Goal: Task Accomplishment & Management: Complete application form

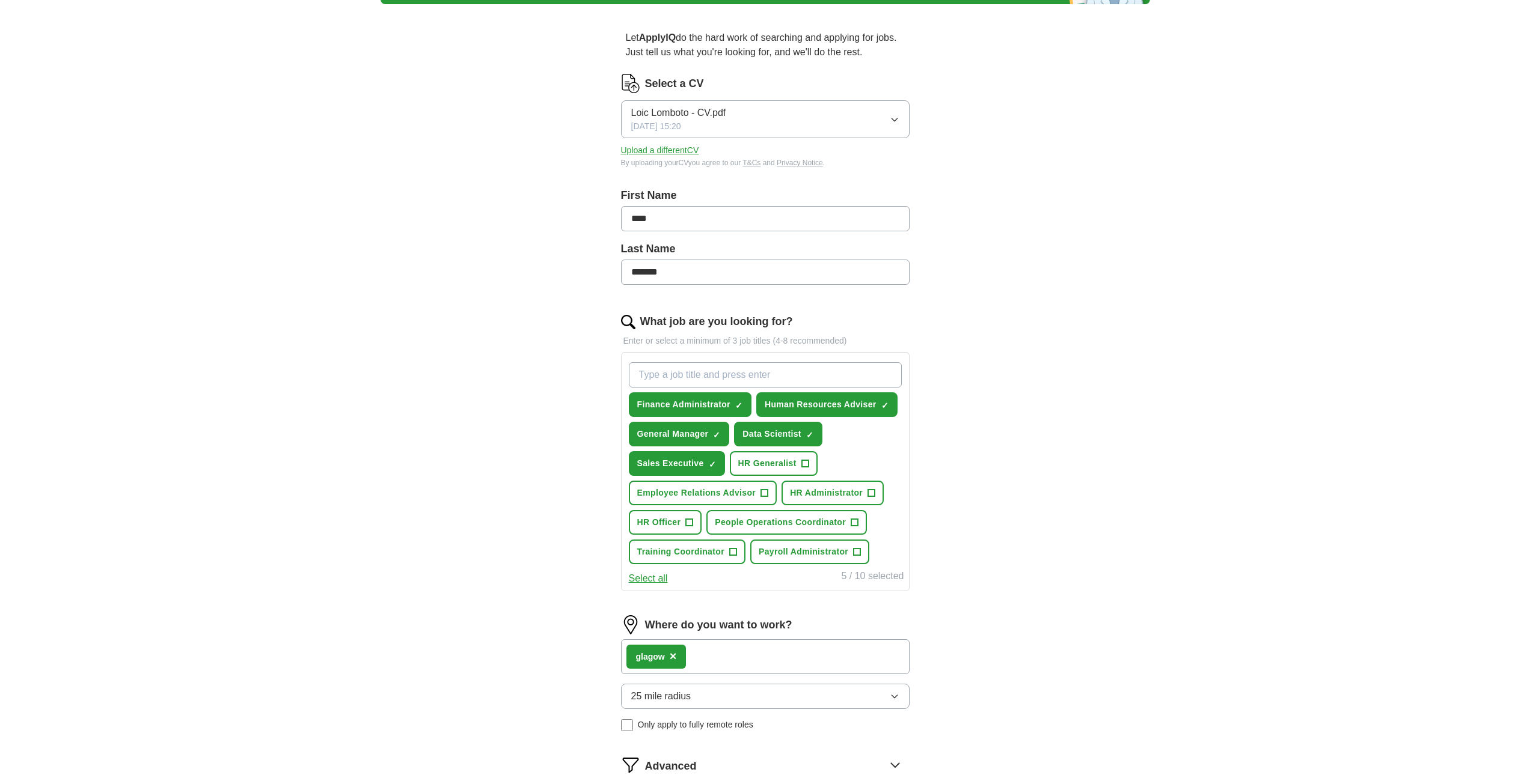
scroll to position [120, 0]
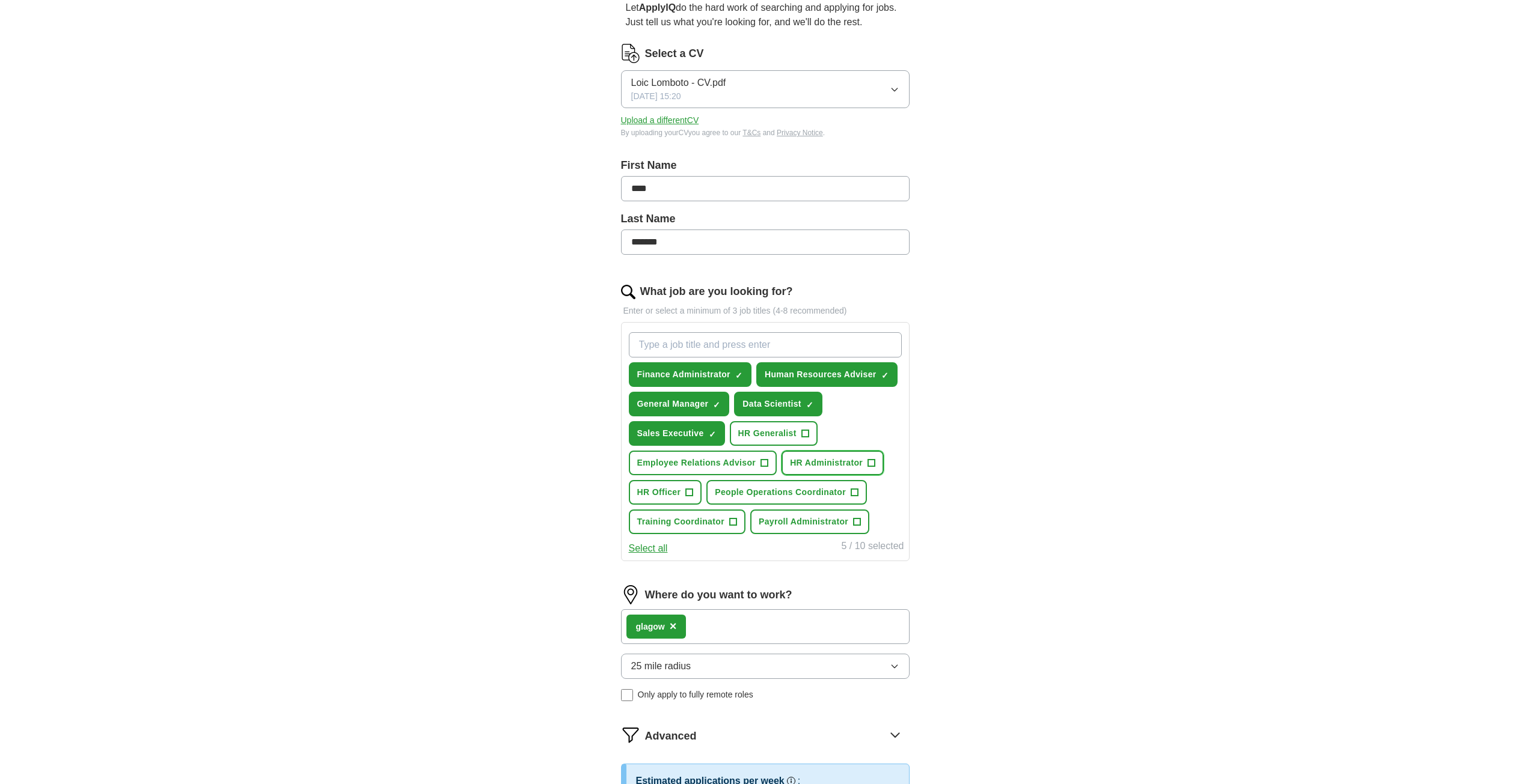
click at [806, 459] on span "HR Administrator" at bounding box center [826, 462] width 72 height 12
click at [686, 492] on span "+" at bounding box center [689, 492] width 7 height 10
click at [799, 489] on span "People Operations Coordinator" at bounding box center [780, 492] width 131 height 12
click at [722, 462] on span "Employee Relations Advisor" at bounding box center [697, 462] width 119 height 12
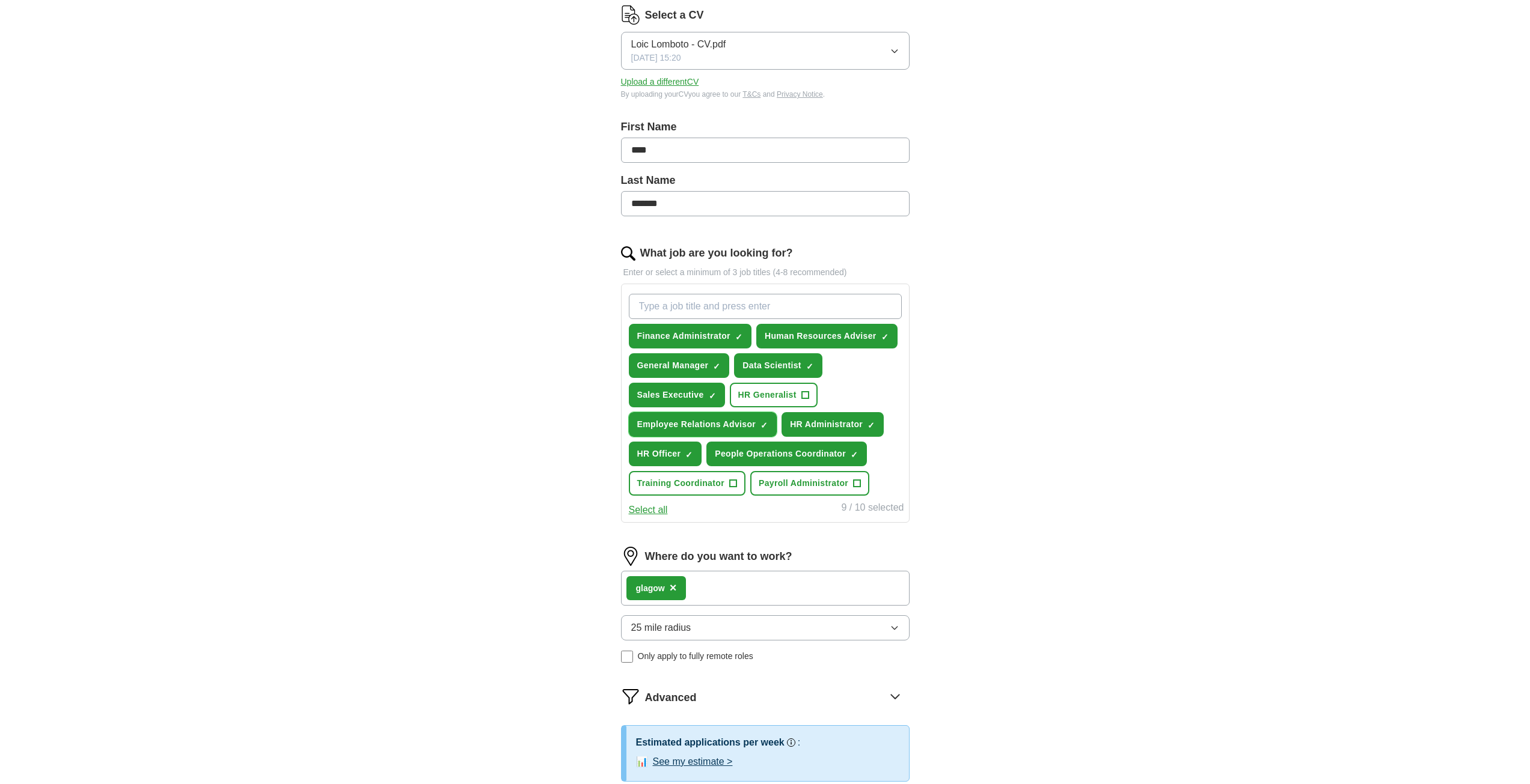
scroll to position [180, 0]
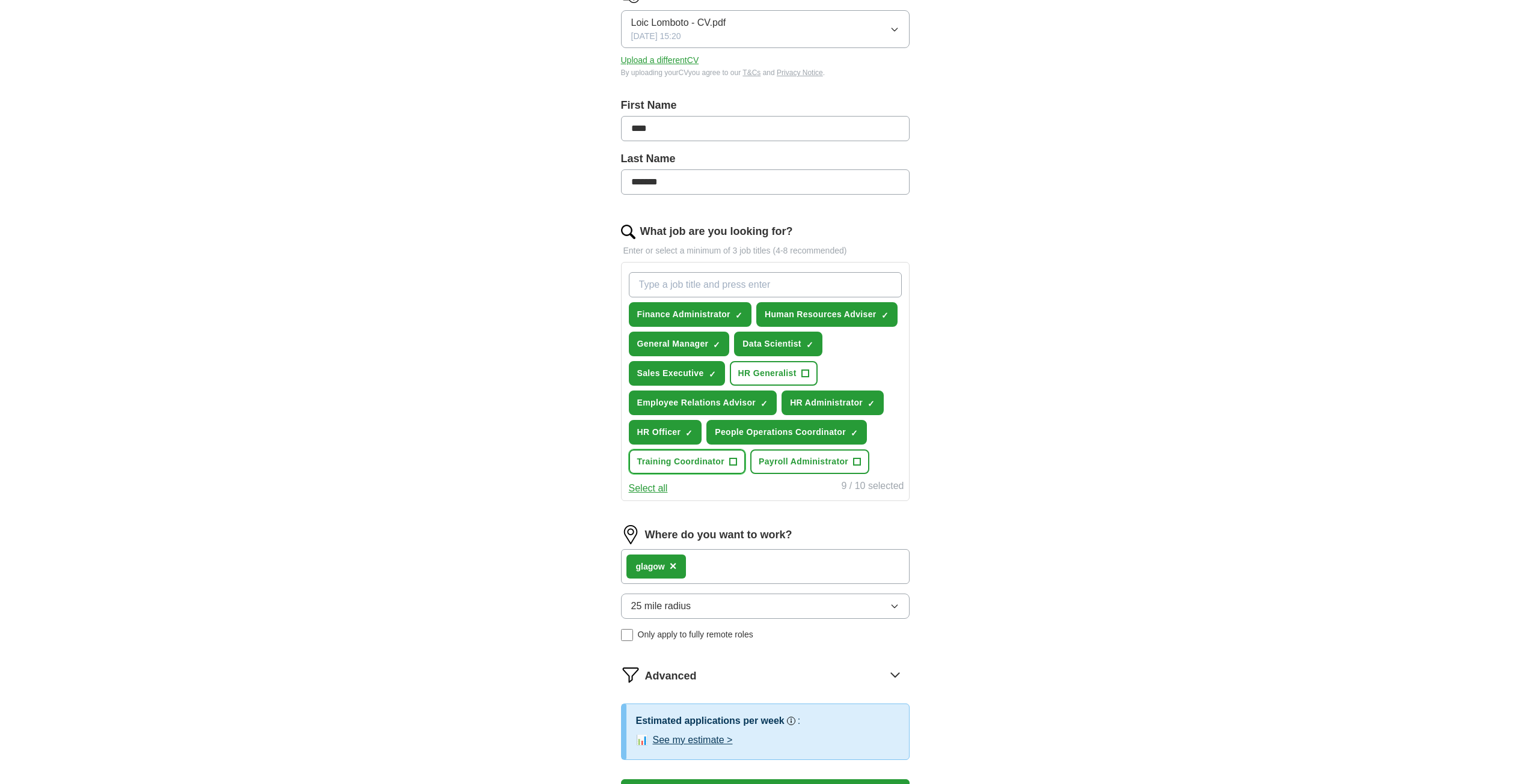
click at [729, 462] on span "+" at bounding box center [733, 462] width 7 height 10
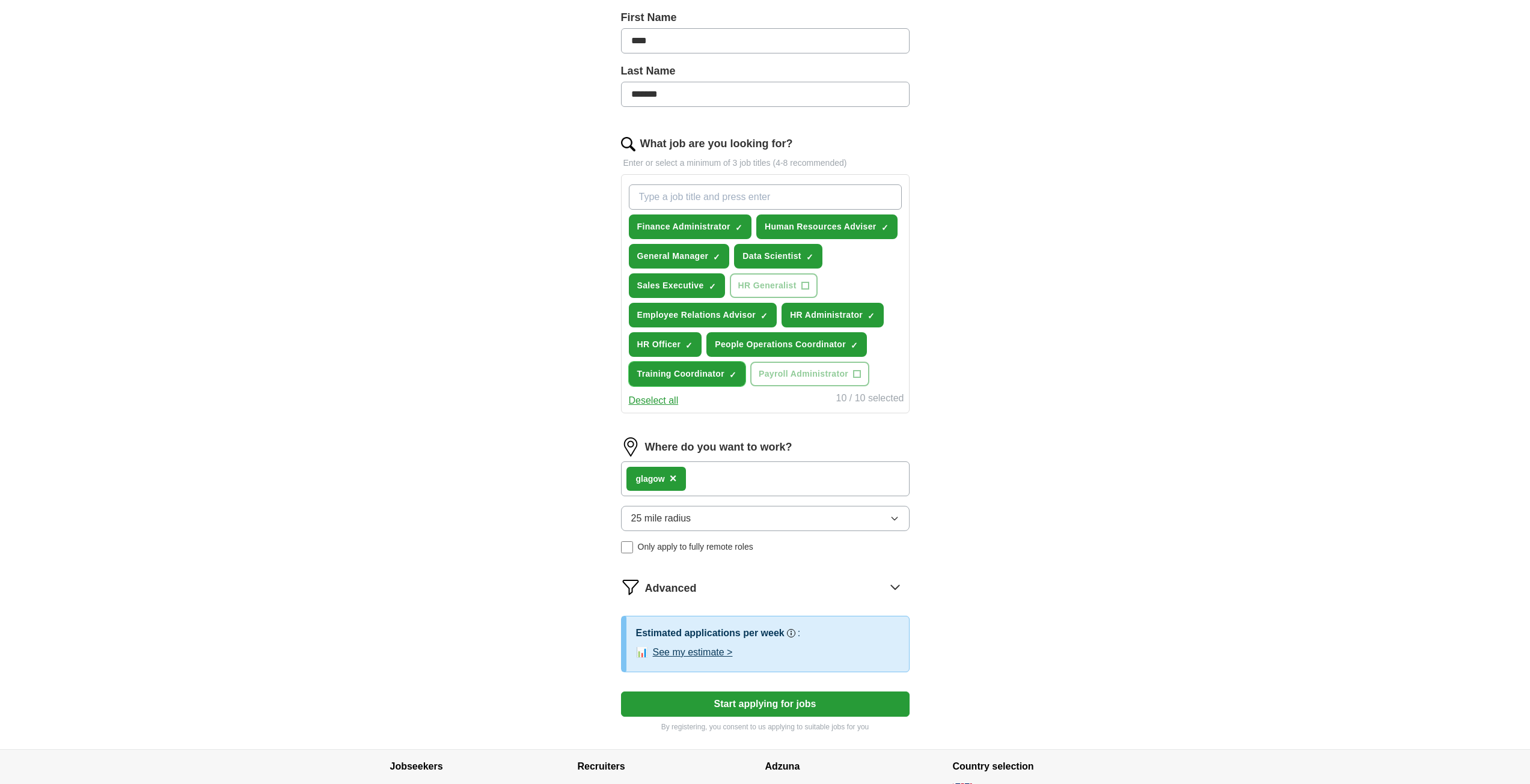
scroll to position [241, 0]
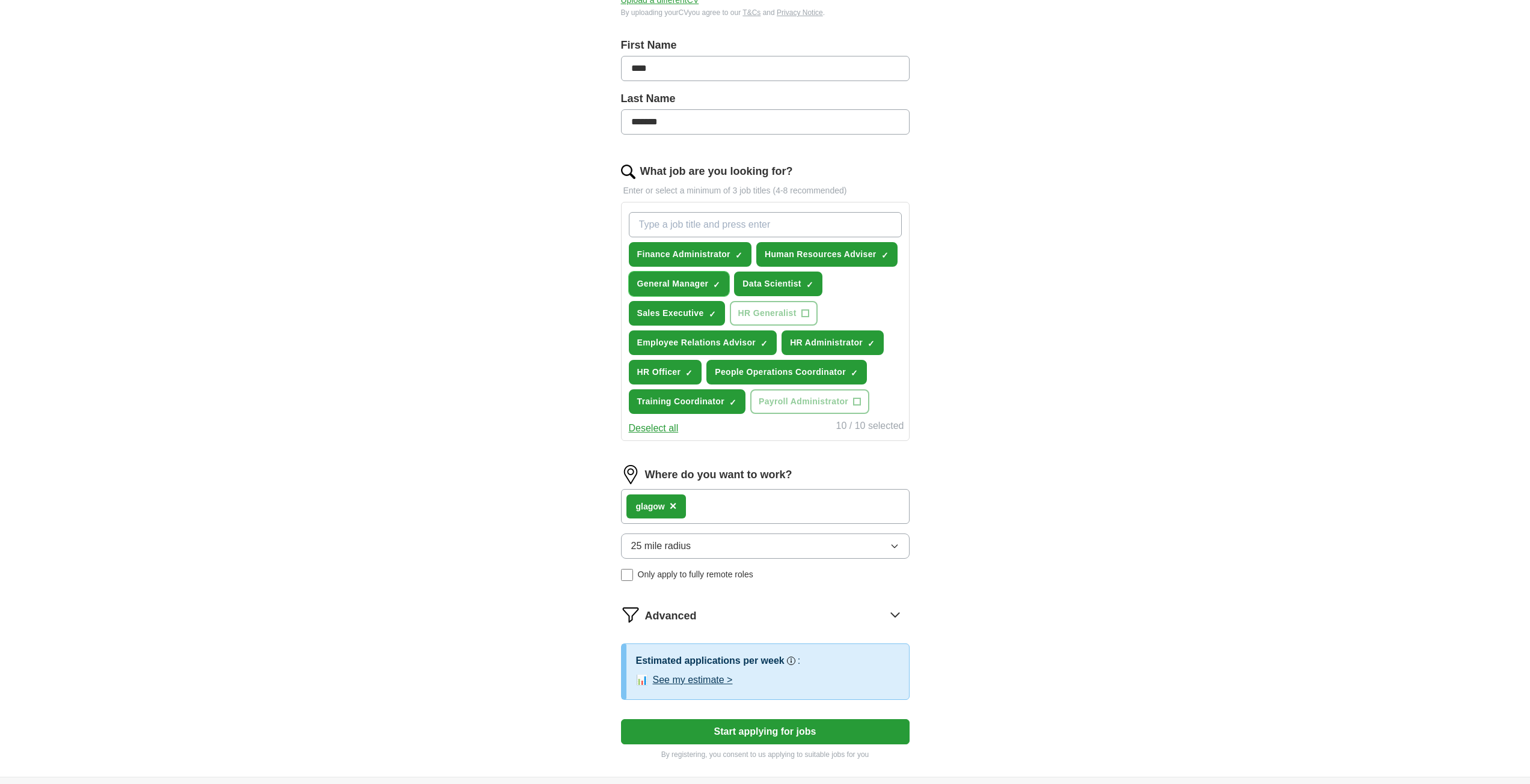
click at [0, 0] on span "×" at bounding box center [0, 0] width 0 height 0
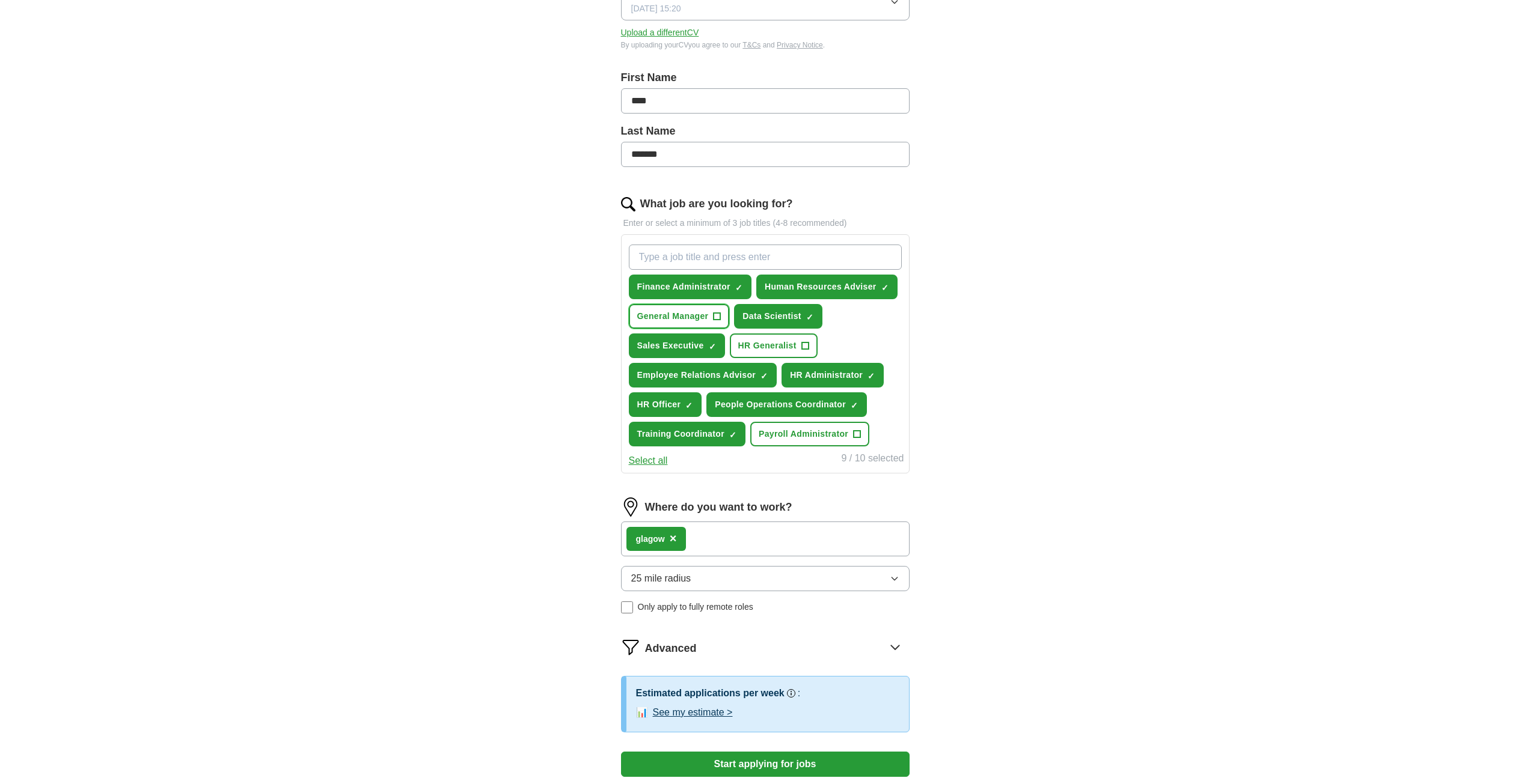
scroll to position [180, 0]
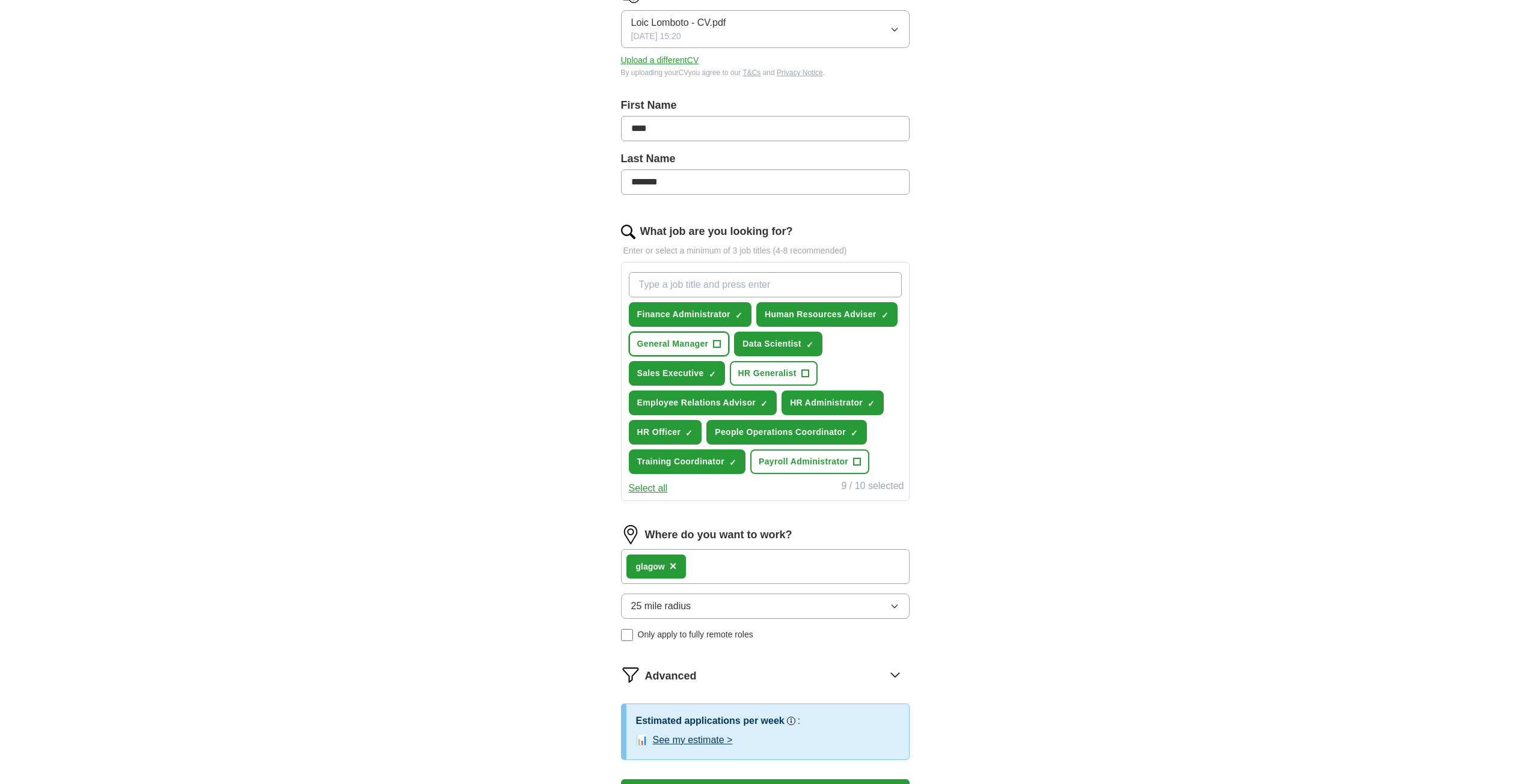
click at [707, 339] on span "General Manager" at bounding box center [673, 344] width 72 height 12
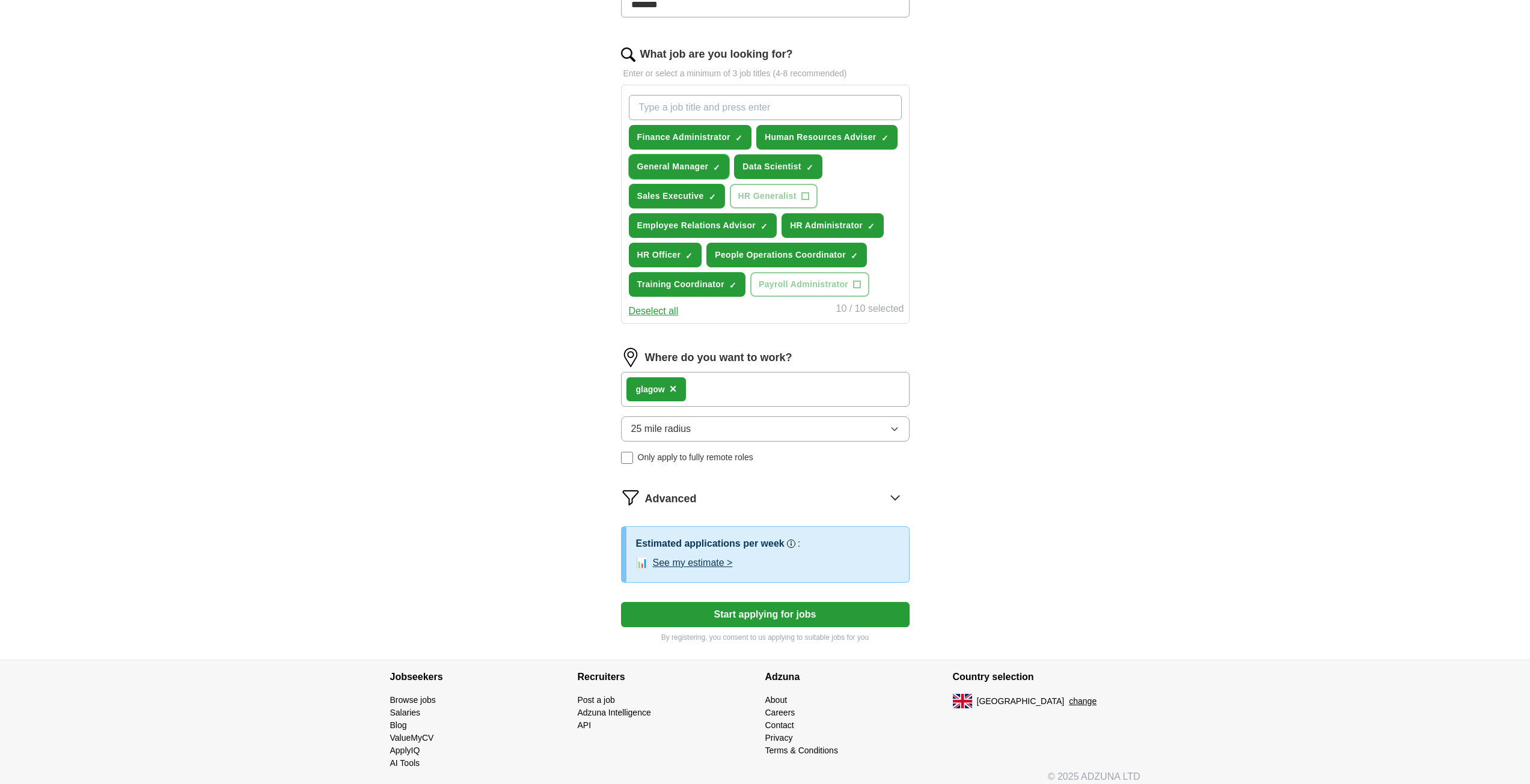
scroll to position [367, 0]
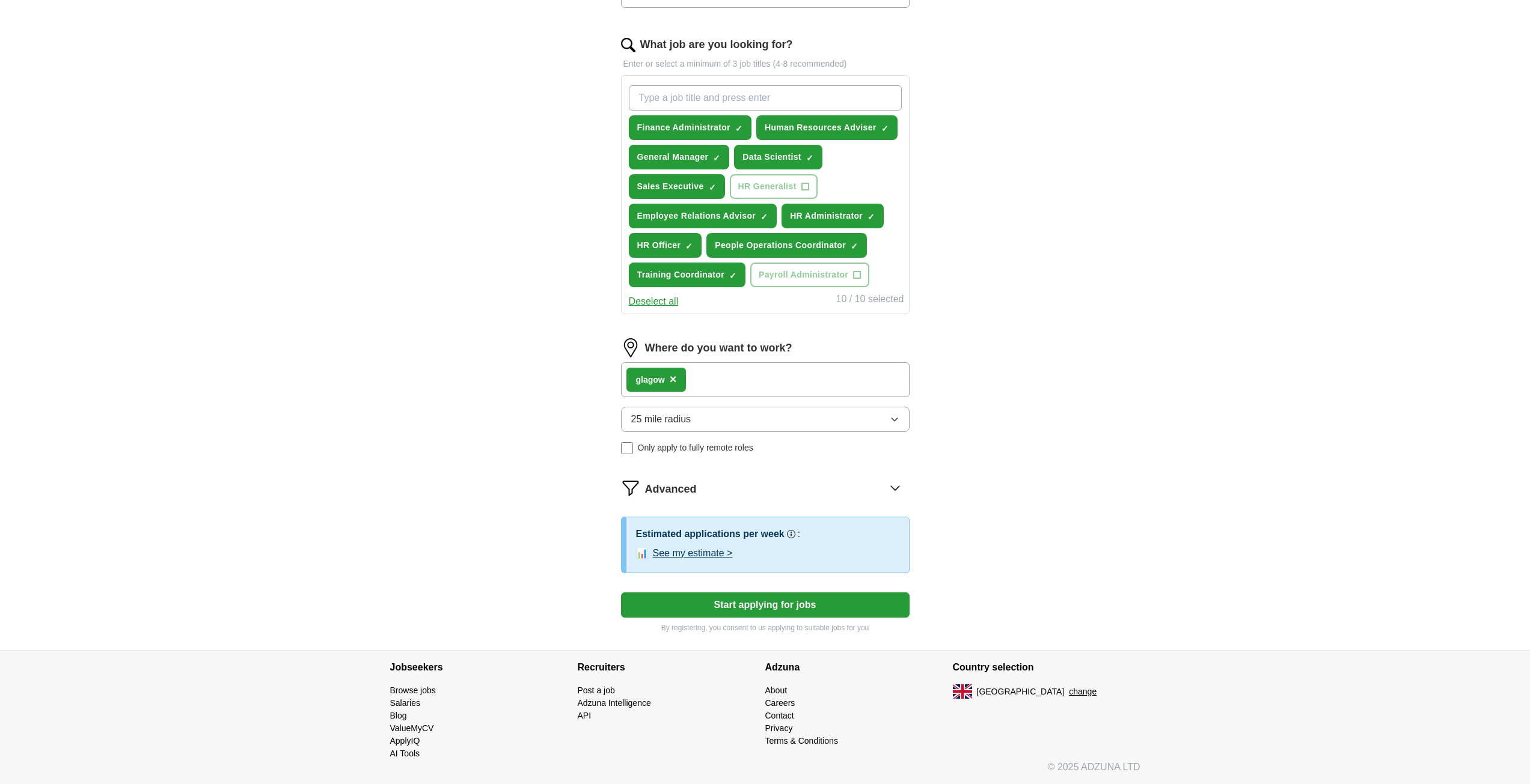
click at [751, 603] on button "Start applying for jobs" at bounding box center [765, 605] width 288 height 25
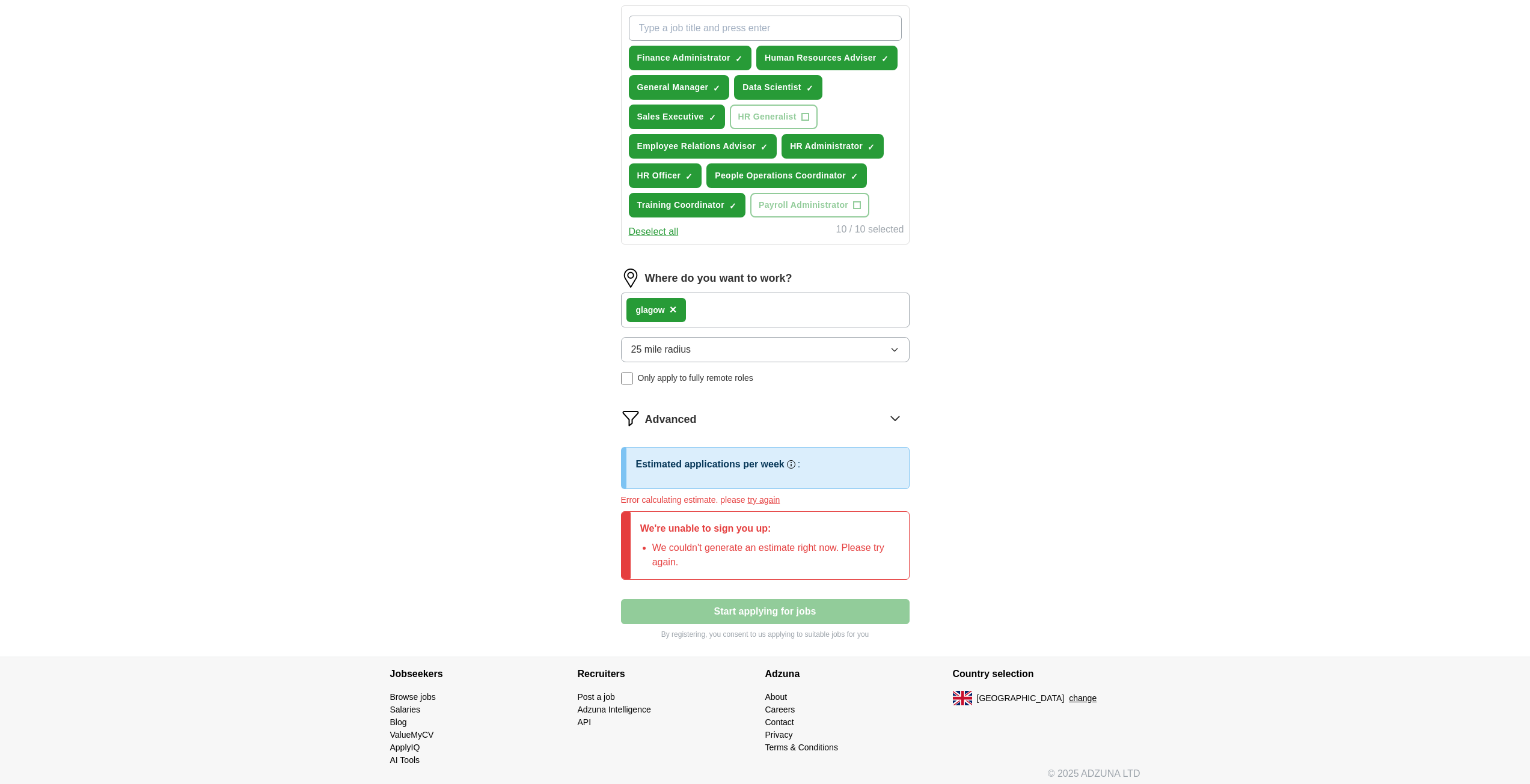
scroll to position [444, 0]
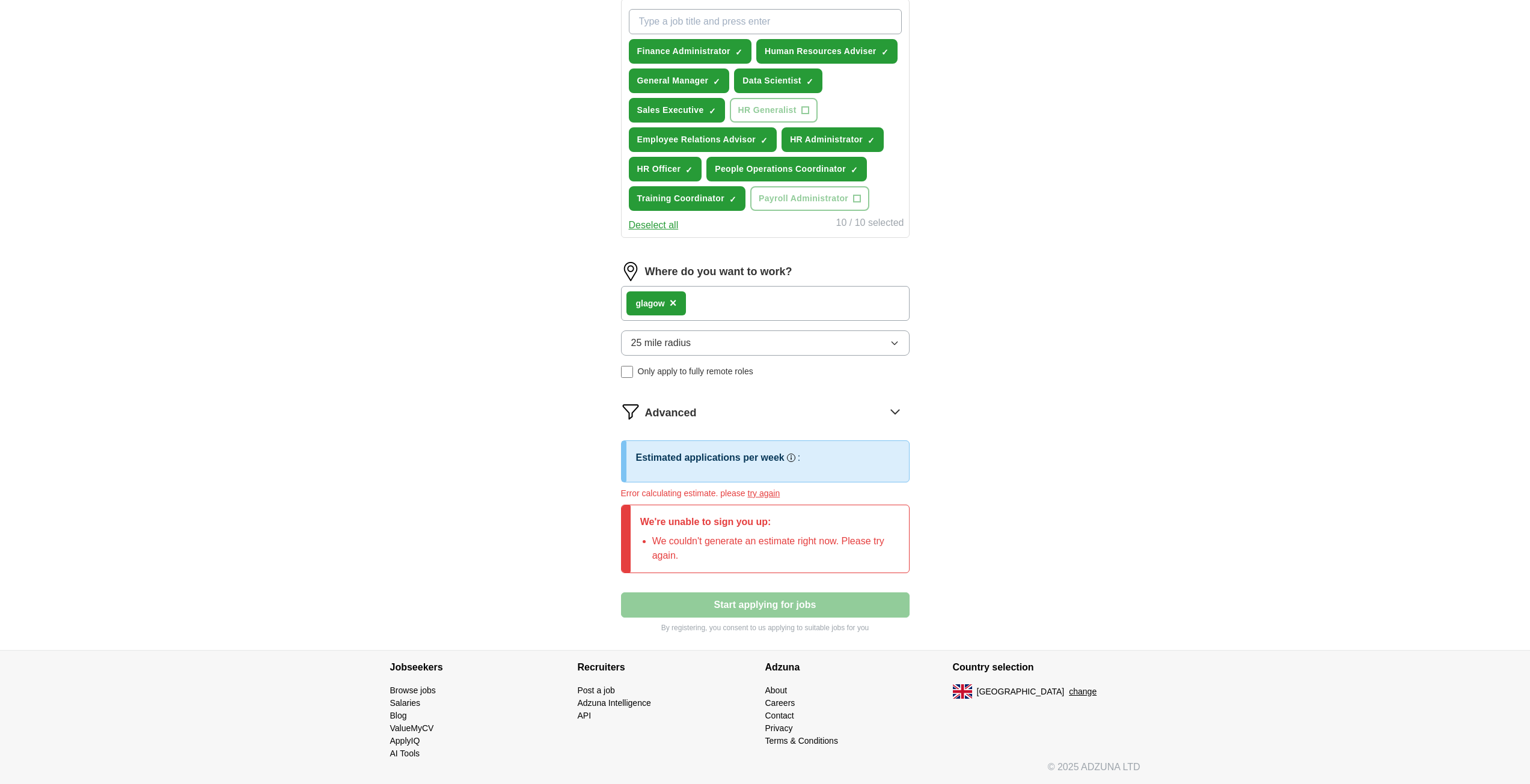
click at [848, 414] on div "Advanced" at bounding box center [777, 411] width 264 height 19
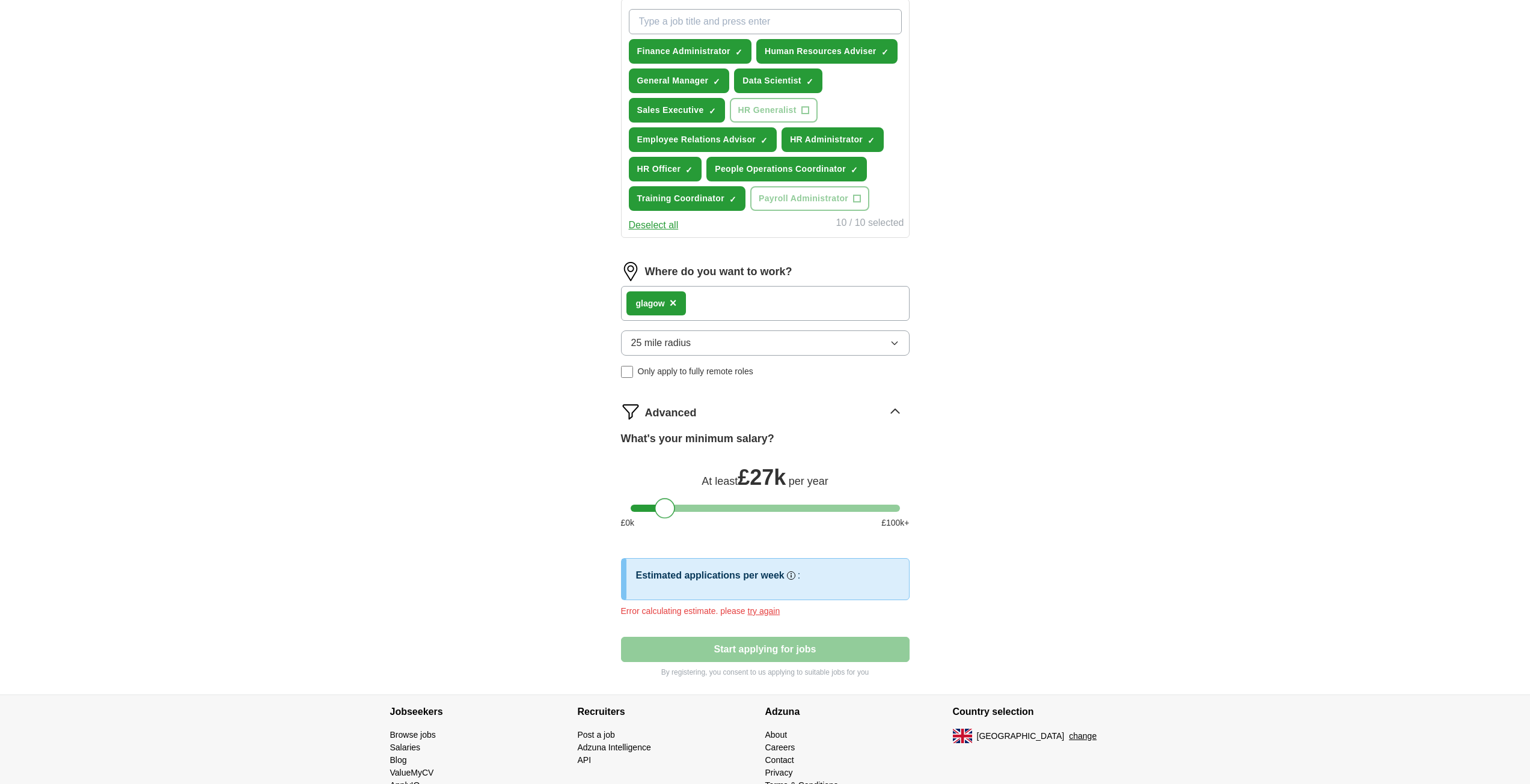
click at [663, 517] on div at bounding box center [664, 508] width 20 height 20
click at [1043, 557] on div "ApplyIQ Let ApplyIQ do the hard work of searching and applying for jobs. Just t…" at bounding box center [765, 143] width 769 height 1102
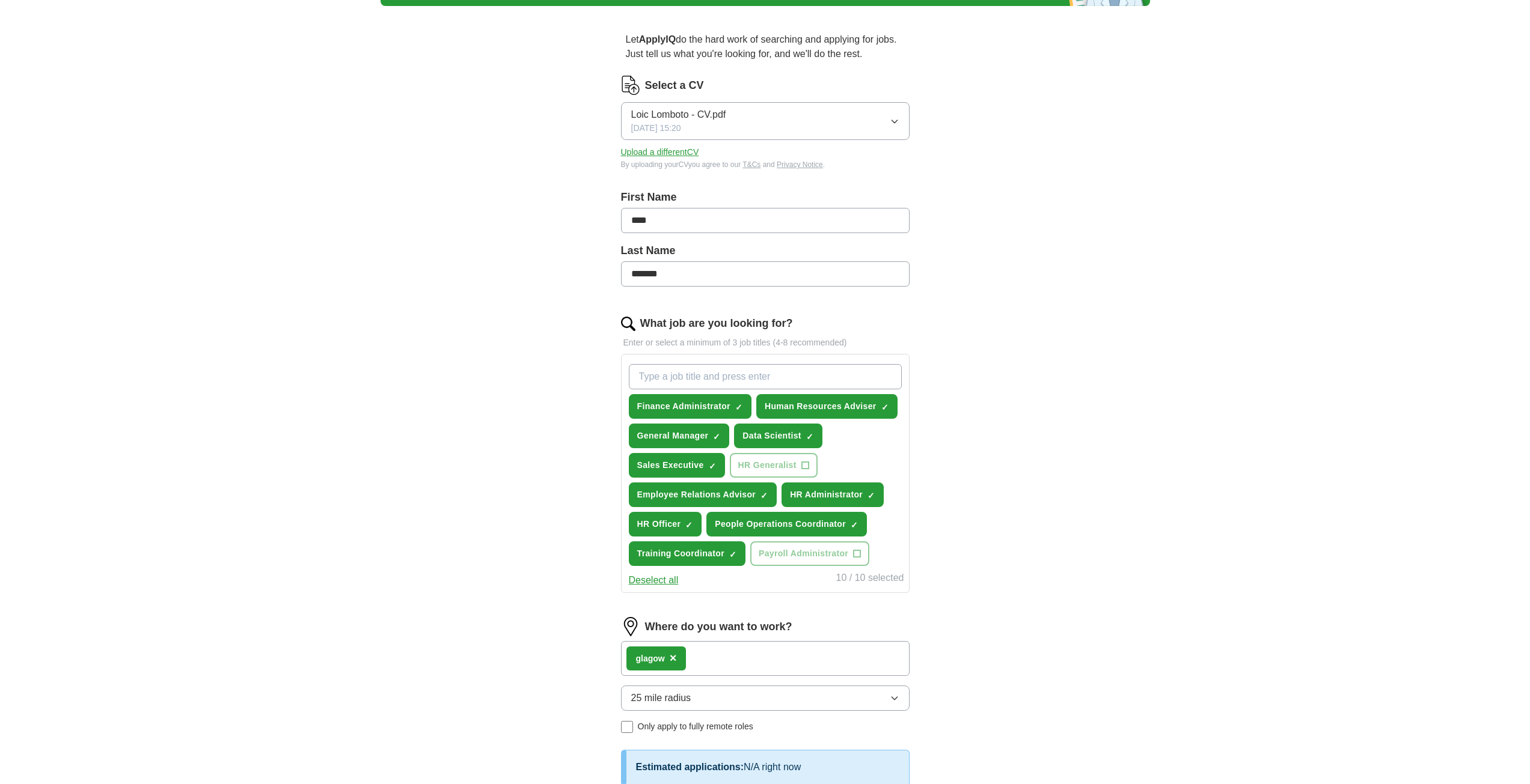
scroll to position [67, 0]
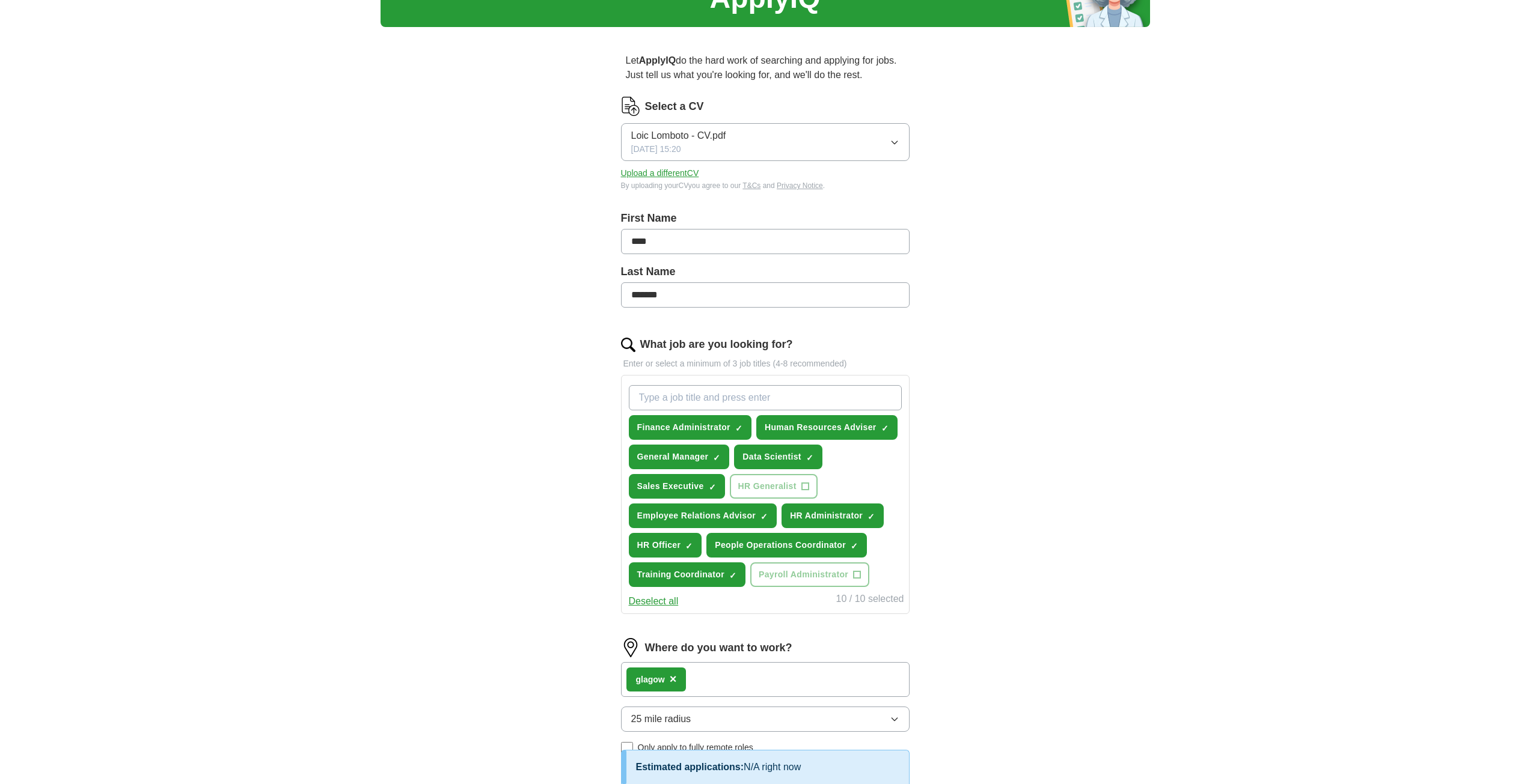
click at [774, 399] on input "What job are you looking for?" at bounding box center [765, 398] width 273 height 25
type input "admin"
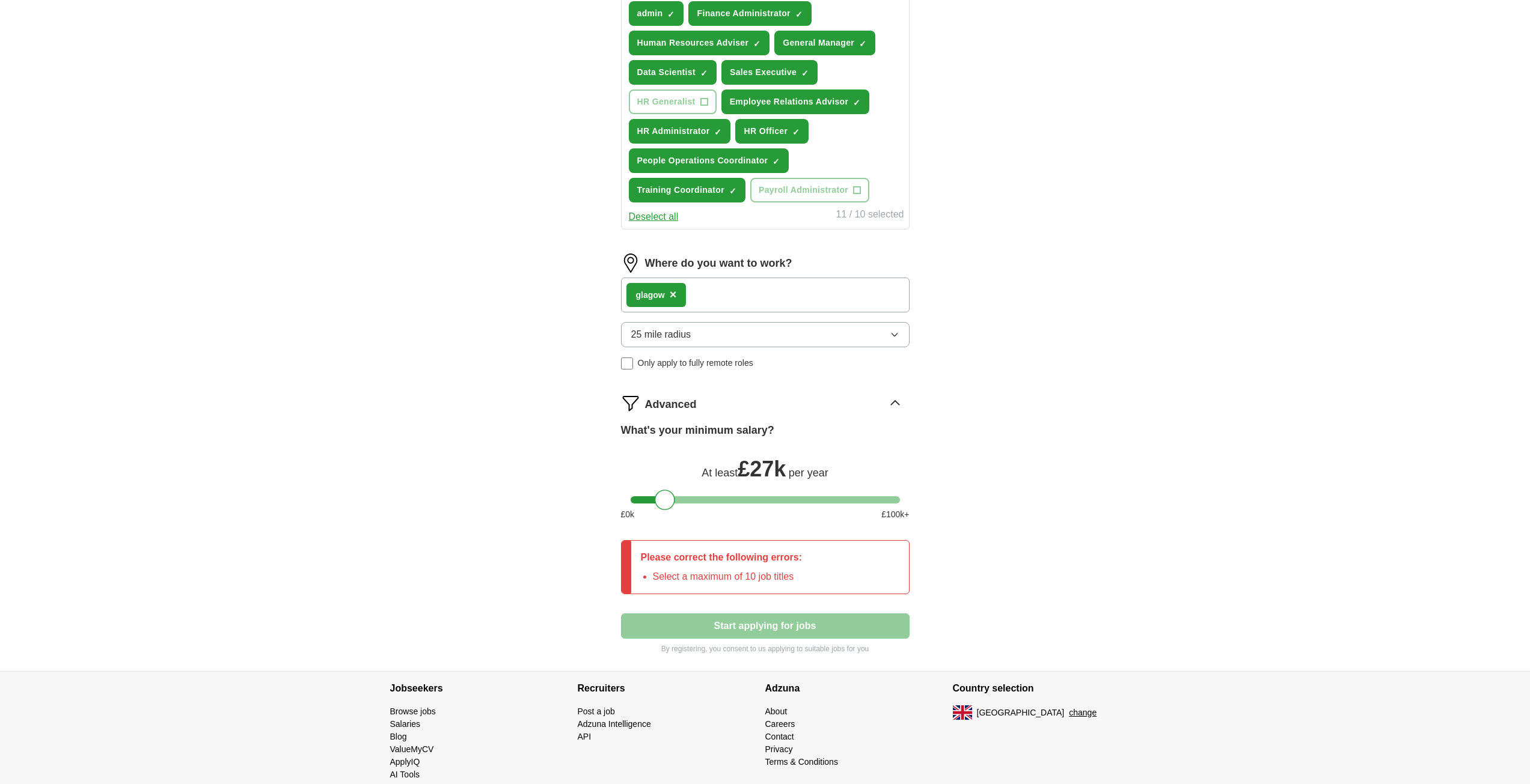
scroll to position [502, 0]
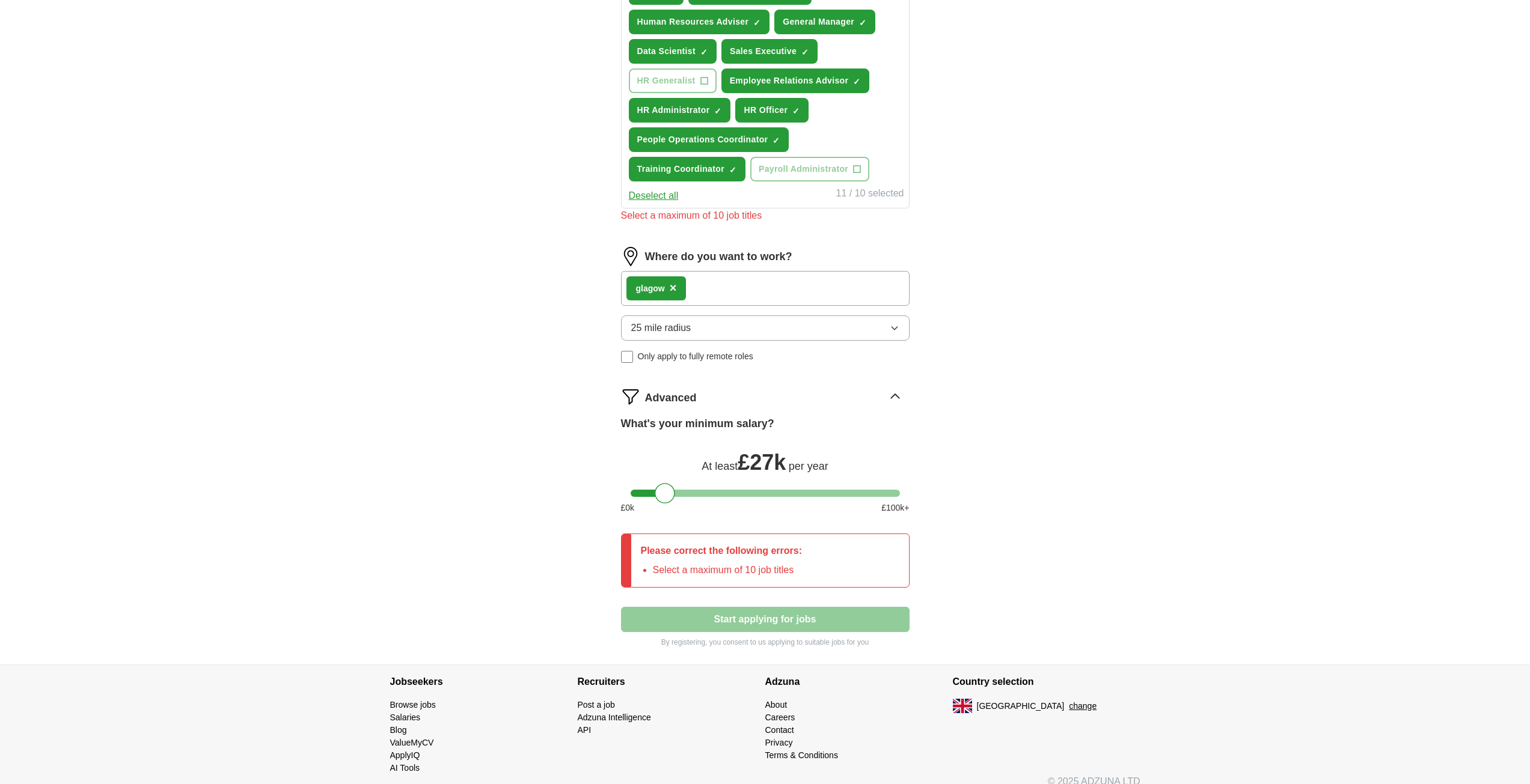
click at [872, 315] on div "Where do you want to work? glagow × 25 mile radius Only apply to fully remote r…" at bounding box center [765, 310] width 288 height 126
click at [855, 341] on div "25 mile radius Only apply to fully remote roles" at bounding box center [765, 339] width 288 height 48
click at [859, 330] on button "25 mile radius" at bounding box center [765, 328] width 288 height 25
click at [1028, 327] on div "ApplyIQ Let ApplyIQ do the hard work of searching and applying for jobs. Just t…" at bounding box center [765, 99] width 769 height 1130
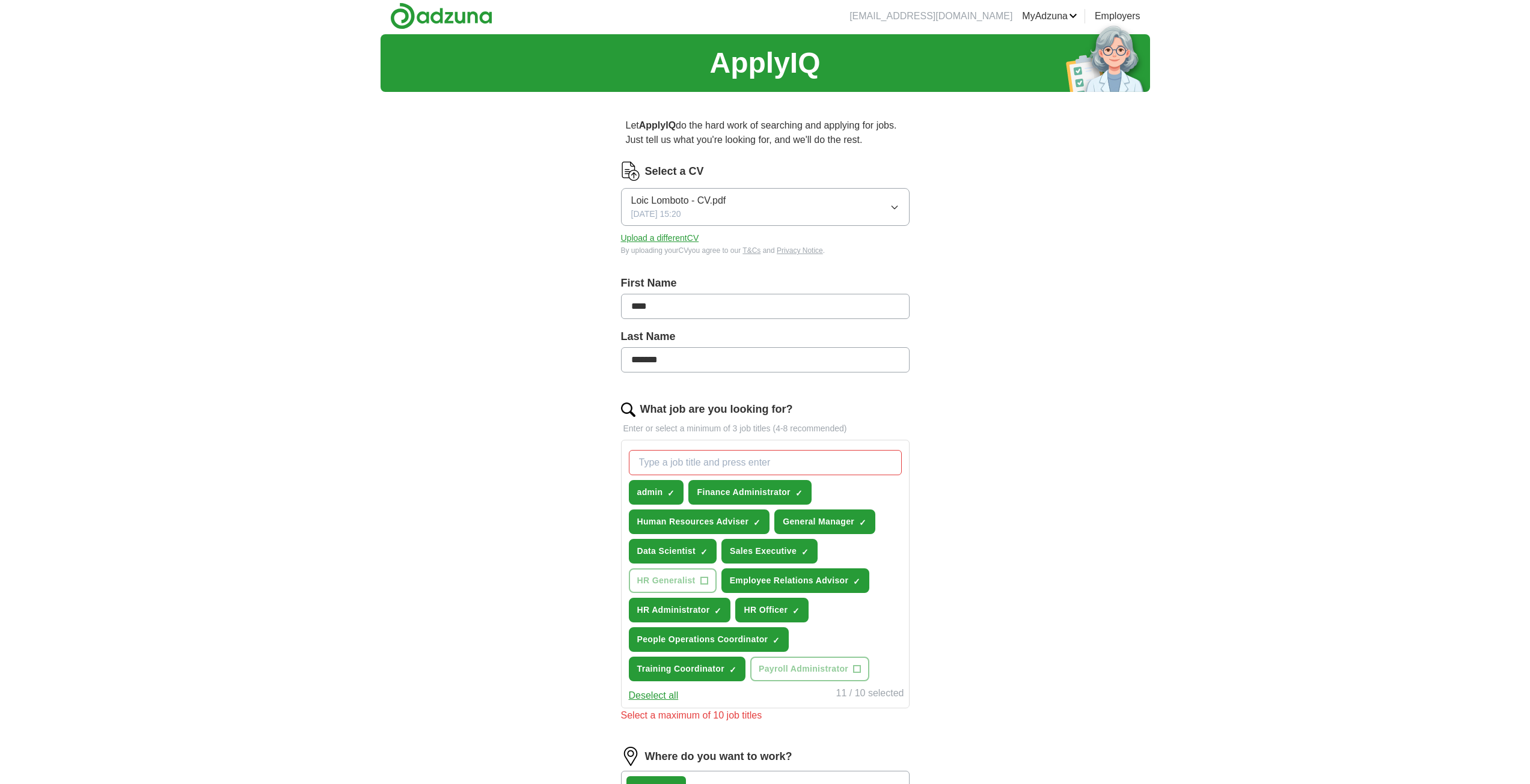
scroll to position [0, 0]
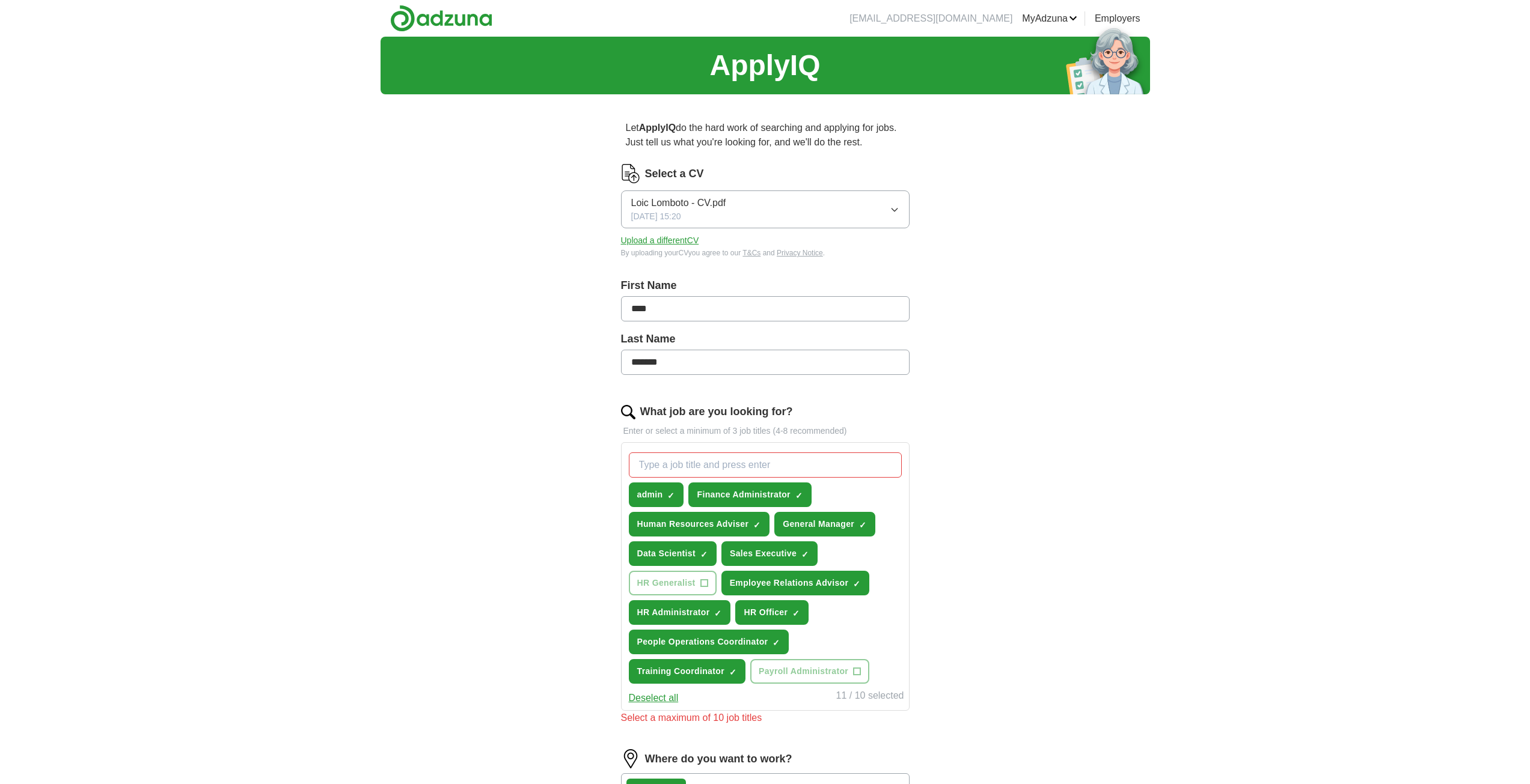
click at [917, 74] on section "ApplyIQ" at bounding box center [765, 65] width 769 height 57
click at [470, 20] on img at bounding box center [441, 18] width 102 height 27
